Goal: Find specific fact

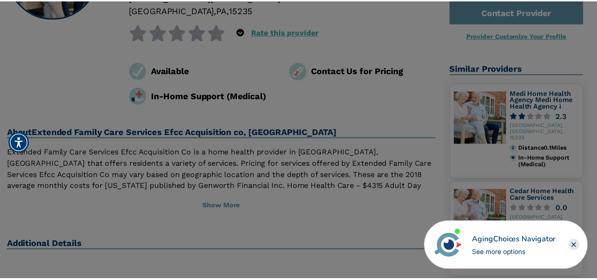
scroll to position [142, 0]
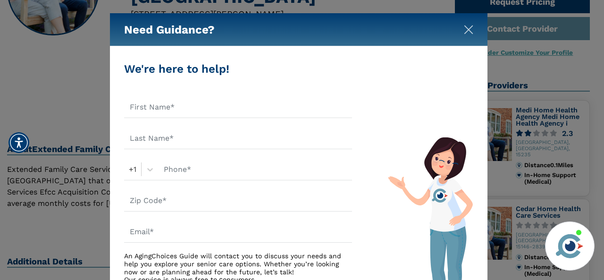
click at [466, 33] on img "Close" at bounding box center [468, 29] width 9 height 9
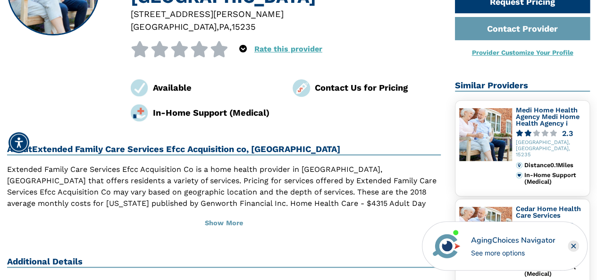
scroll to position [0, 0]
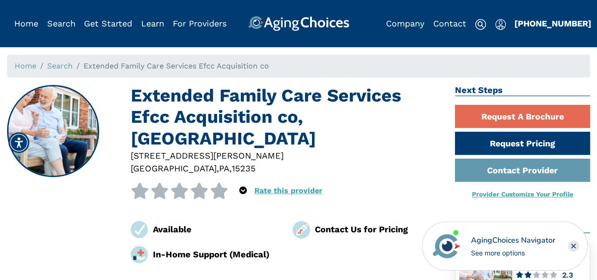
click at [574, 248] on rect "Close" at bounding box center [573, 245] width 11 height 11
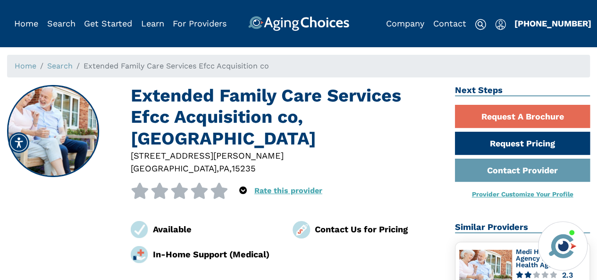
click at [54, 192] on div "Extended Family Care Services Efcc Acquisition co, [GEOGRAPHIC_DATA][STREET_ADD…" at bounding box center [224, 174] width 434 height 178
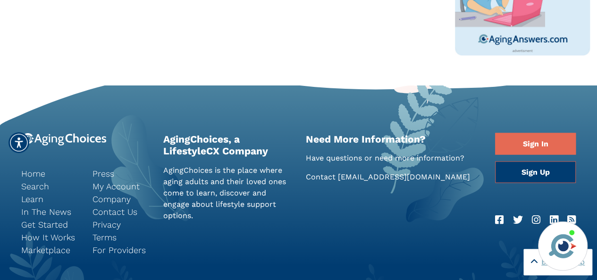
scroll to position [803, 0]
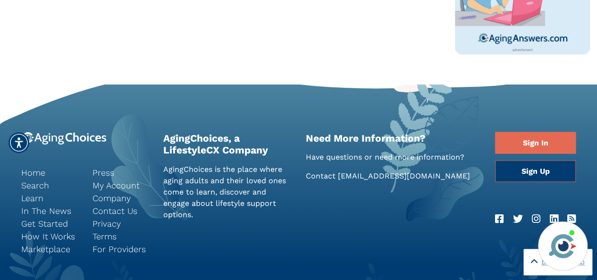
click at [301, 194] on div "Need More Information? Have questions or need more information? Contact [EMAIL_…" at bounding box center [394, 205] width 190 height 146
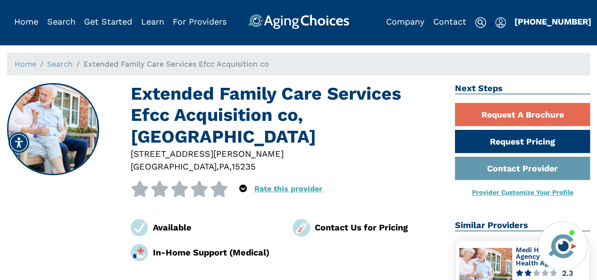
scroll to position [0, 0]
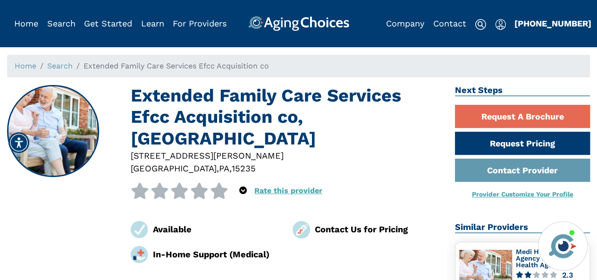
click at [422, 89] on h1 "Extended Family Care Services Efcc Acquisition co, [GEOGRAPHIC_DATA]" at bounding box center [286, 117] width 310 height 64
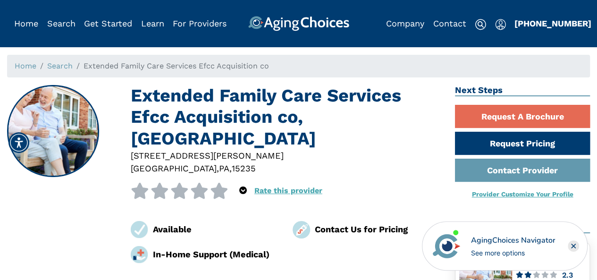
click at [391, 155] on div "Extended Family Care Services Efcc Acquisition co, [GEOGRAPHIC_DATA][STREET_ADD…" at bounding box center [286, 174] width 310 height 178
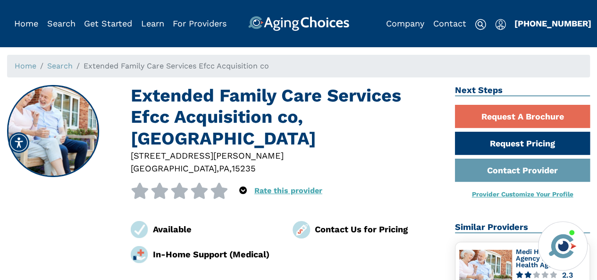
click at [407, 154] on div "Extended Family Care Services Efcc Acquisition co, [GEOGRAPHIC_DATA][STREET_ADD…" at bounding box center [286, 174] width 310 height 178
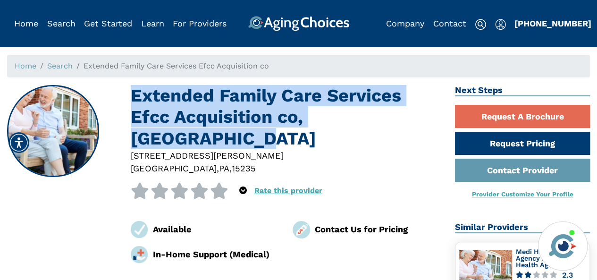
drag, startPoint x: 427, startPoint y: 120, endPoint x: 133, endPoint y: 99, distance: 294.9
click at [133, 99] on h1 "Extended Family Care Services Efcc Acquisition co, [GEOGRAPHIC_DATA]" at bounding box center [286, 117] width 310 height 64
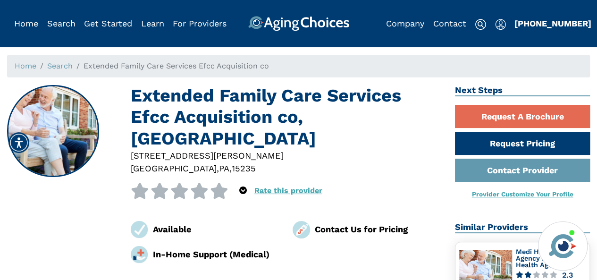
click at [380, 162] on div at bounding box center [286, 168] width 310 height 13
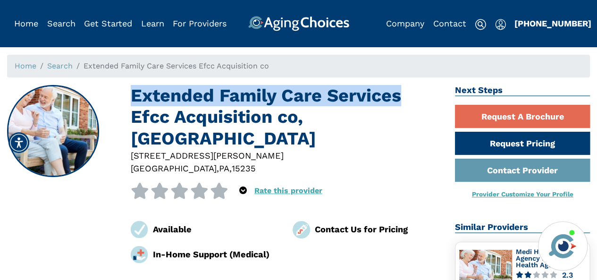
drag, startPoint x: 409, startPoint y: 97, endPoint x: 132, endPoint y: 99, distance: 276.7
click at [132, 99] on h1 "Extended Family Care Services Efcc Acquisition co, [GEOGRAPHIC_DATA]" at bounding box center [286, 117] width 310 height 64
copy h1 "Extended Family Care Services"
